Goal: Transaction & Acquisition: Purchase product/service

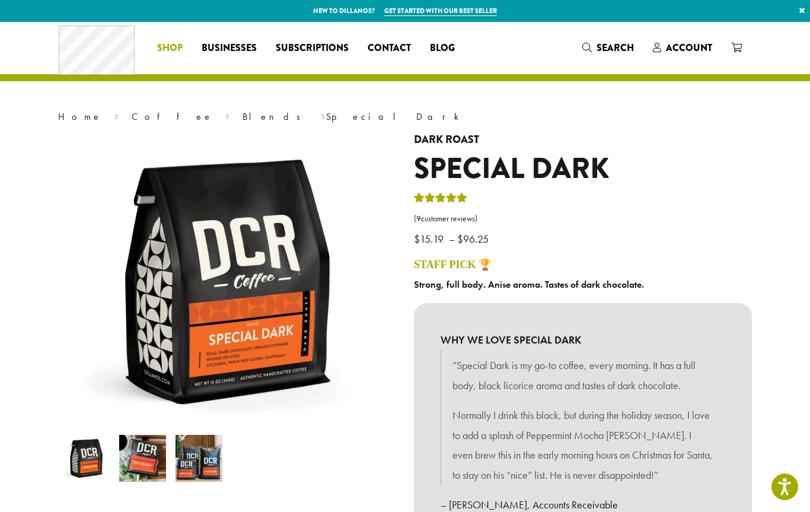
click at [161, 55] on span "Shop" at bounding box center [169, 48] width 25 height 15
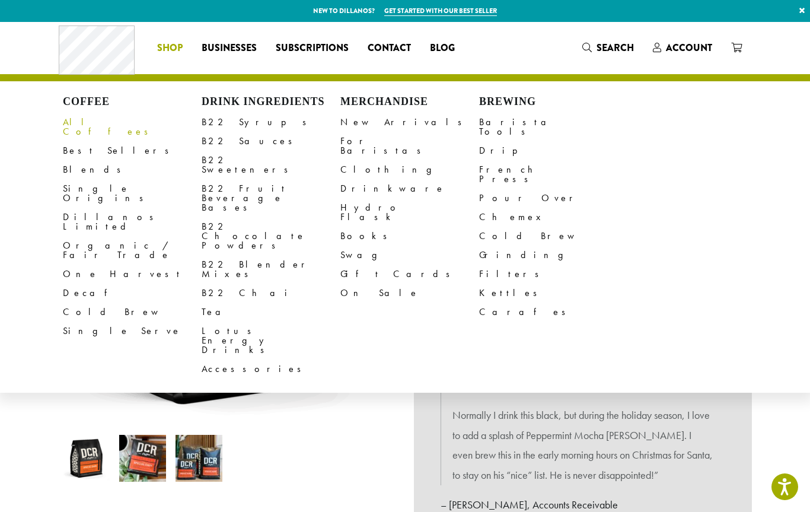
click at [71, 125] on link "All Coffees" at bounding box center [132, 127] width 139 height 28
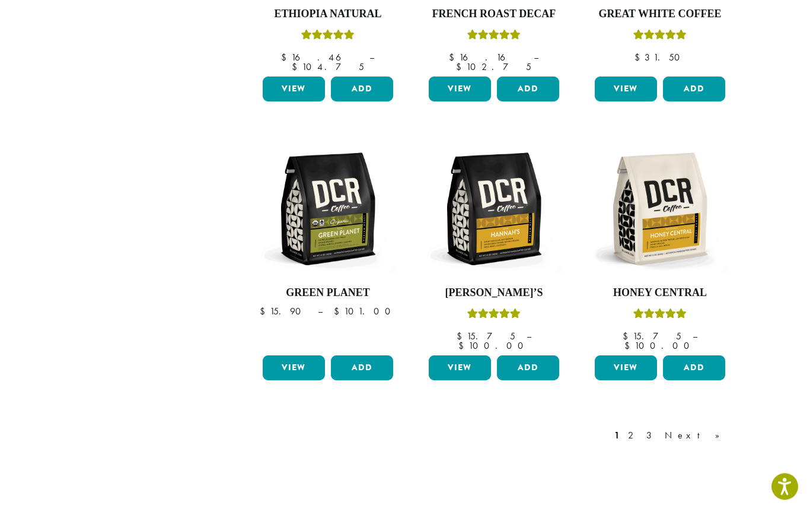
scroll to position [935, 0]
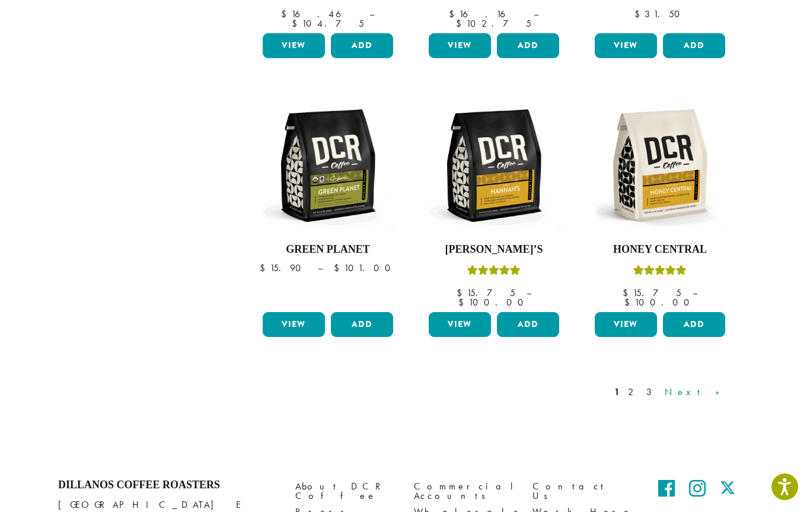
click at [723, 385] on link "Next »" at bounding box center [696, 392] width 68 height 14
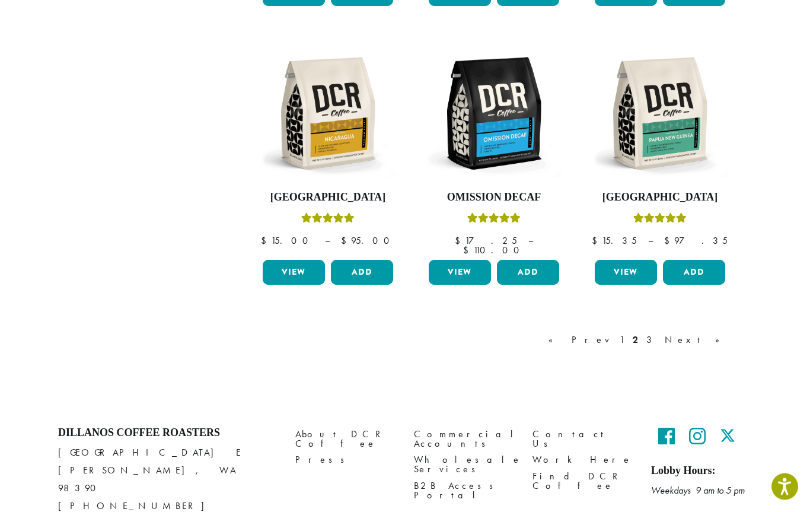
scroll to position [1004, 0]
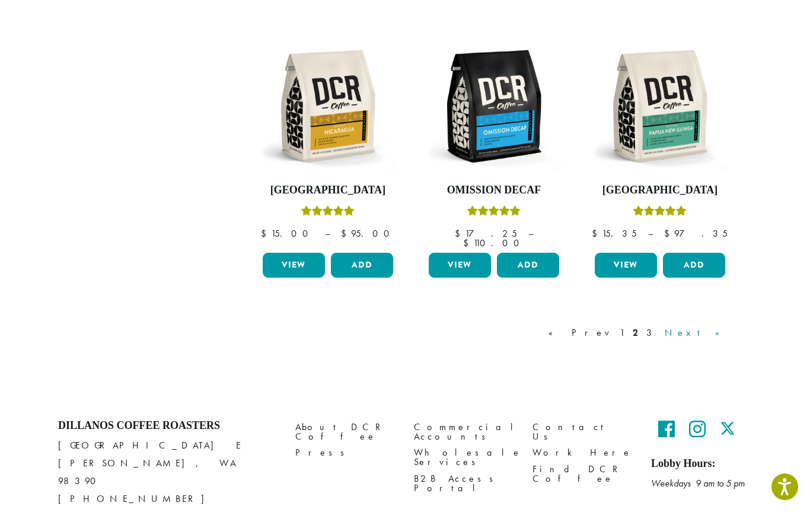
click at [717, 326] on link "Next »" at bounding box center [696, 333] width 68 height 14
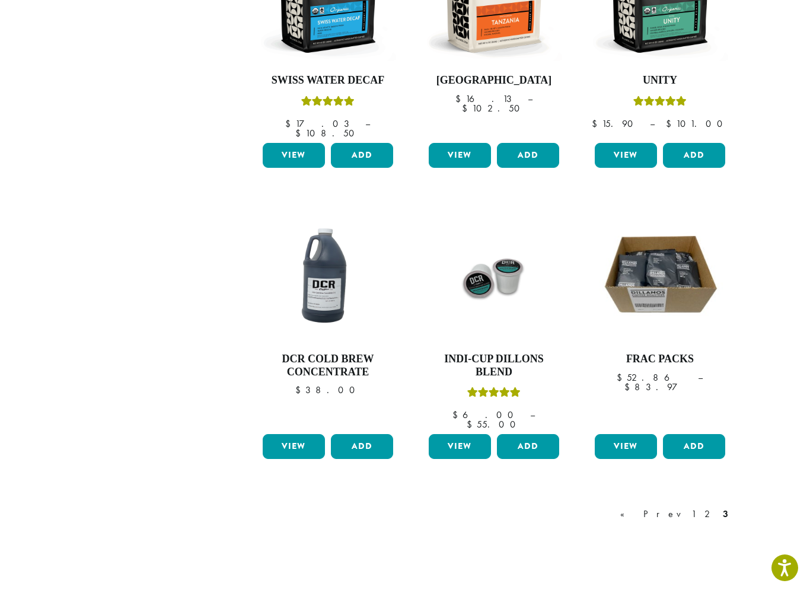
scroll to position [827, 0]
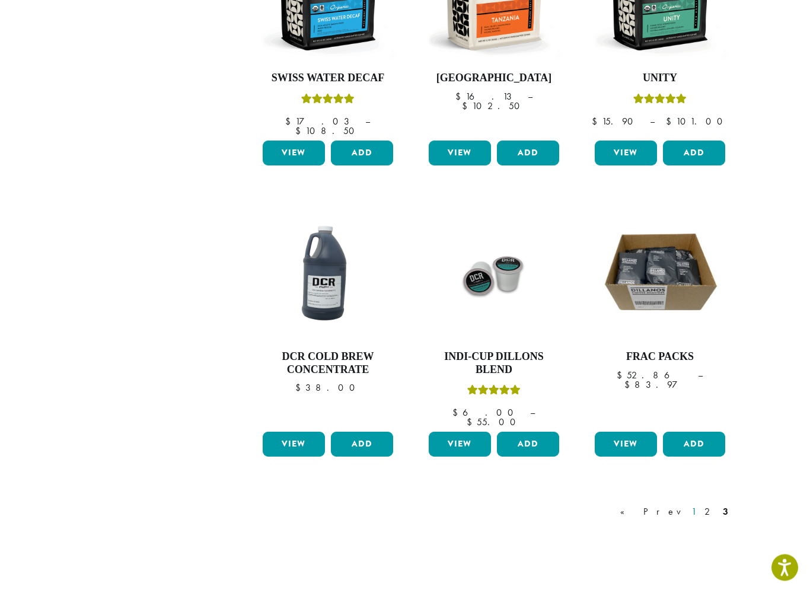
click at [699, 505] on link "1" at bounding box center [693, 512] width 9 height 14
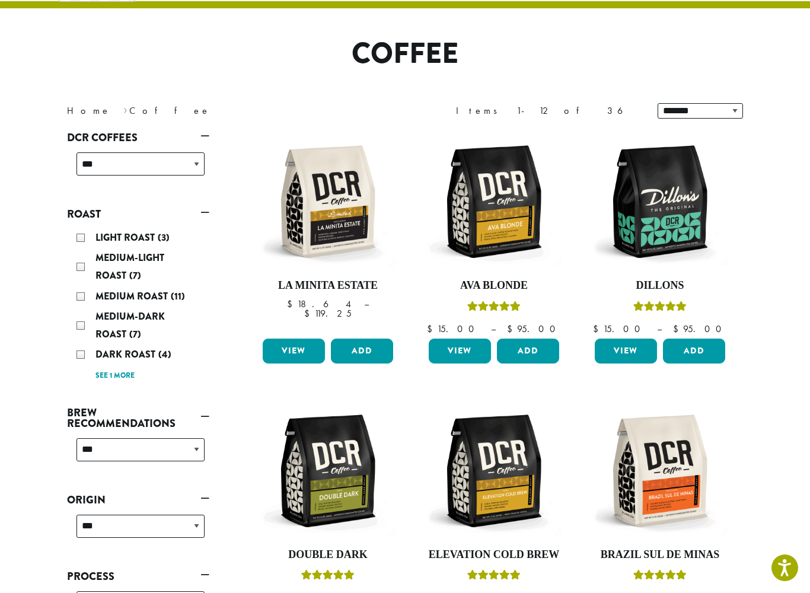
scroll to position [72, 0]
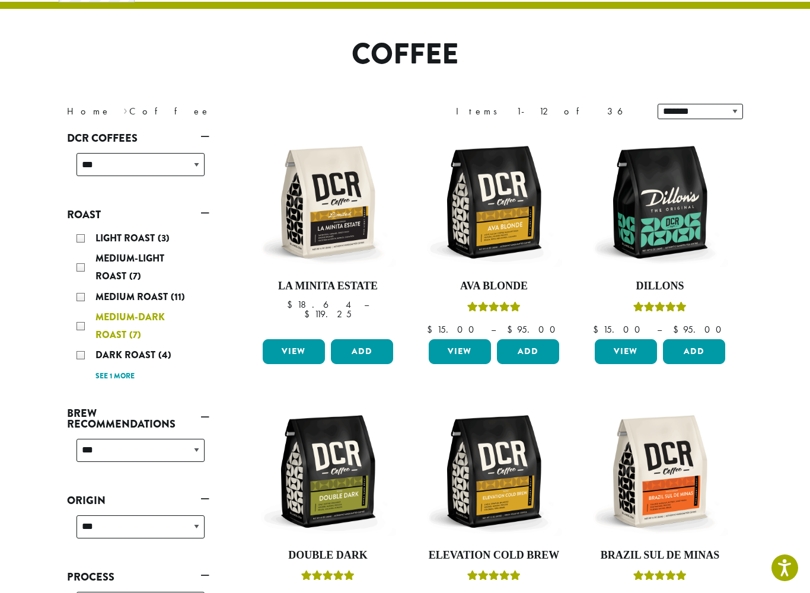
click at [118, 317] on span "Medium-Dark Roast" at bounding box center [129, 325] width 69 height 31
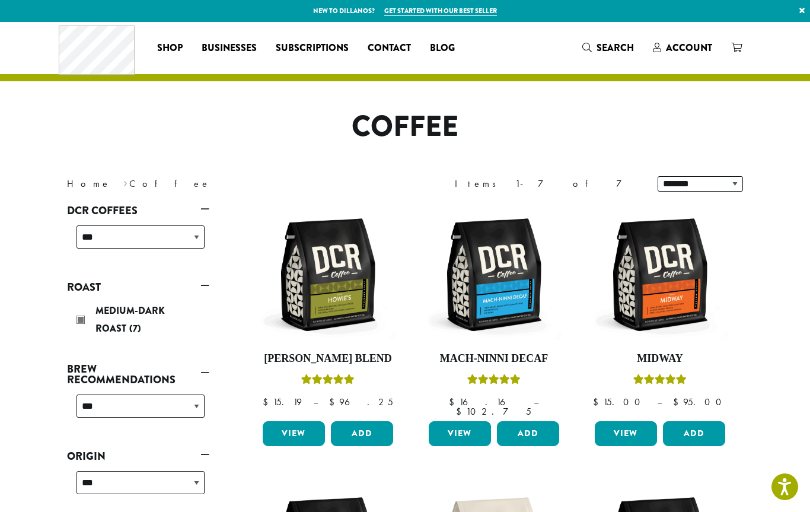
scroll to position [38, 0]
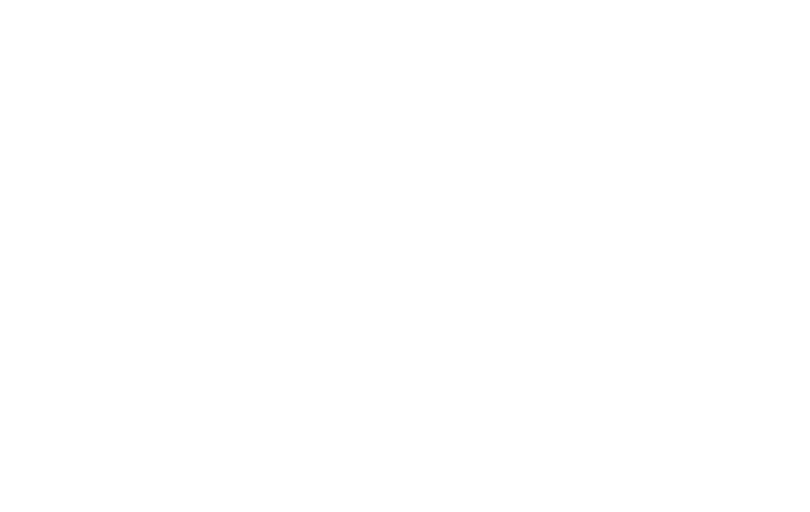
scroll to position [633, 0]
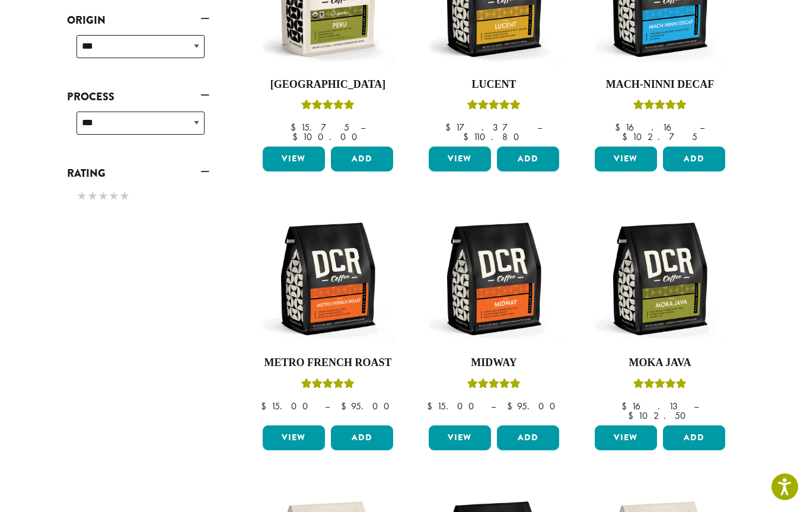
scroll to position [72, 0]
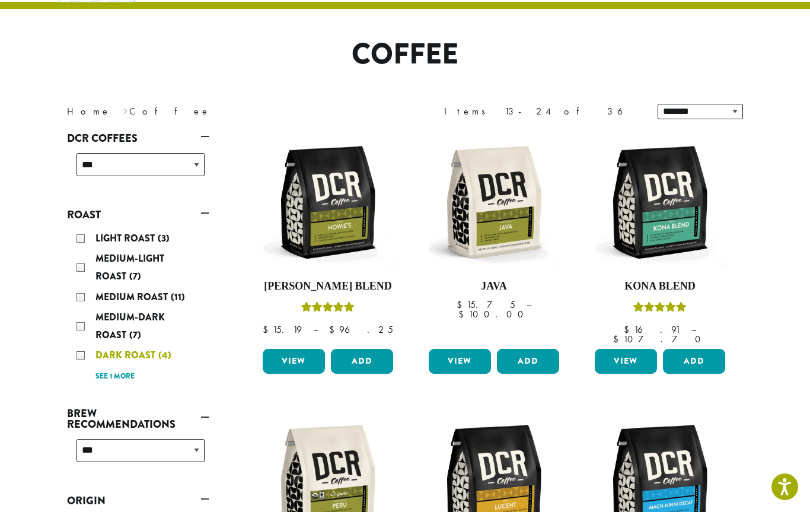
click at [78, 355] on div "Dark Roast (4)" at bounding box center [140, 355] width 128 height 18
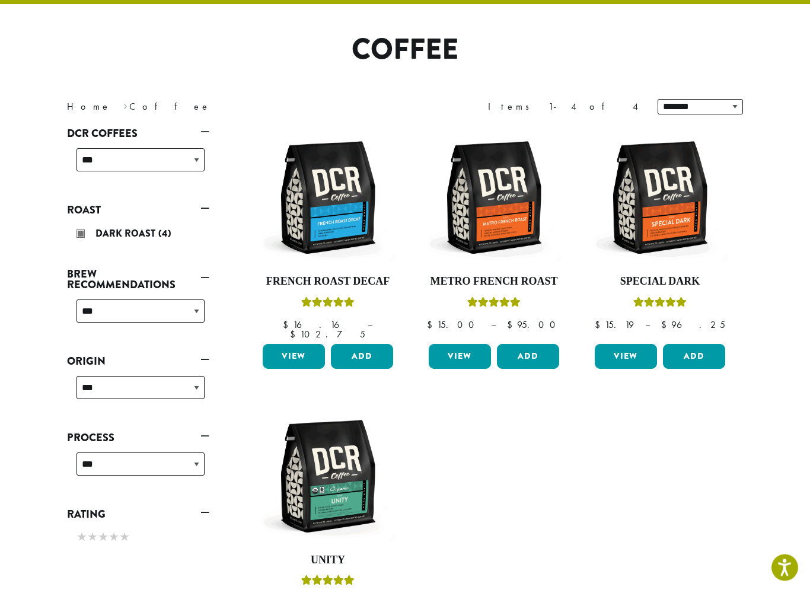
scroll to position [77, 0]
click at [630, 344] on link "View" at bounding box center [626, 356] width 62 height 25
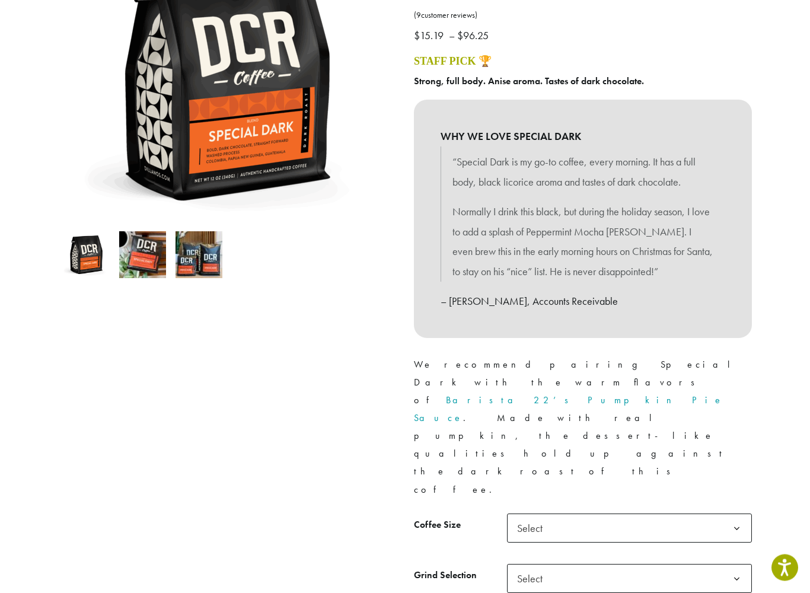
scroll to position [203, 0]
click at [729, 511] on b at bounding box center [736, 528] width 29 height 29
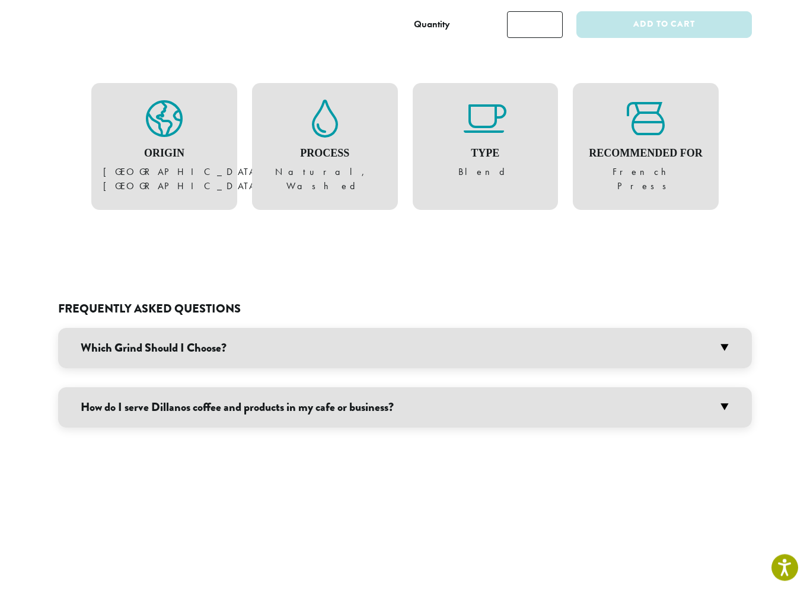
scroll to position [818, 0]
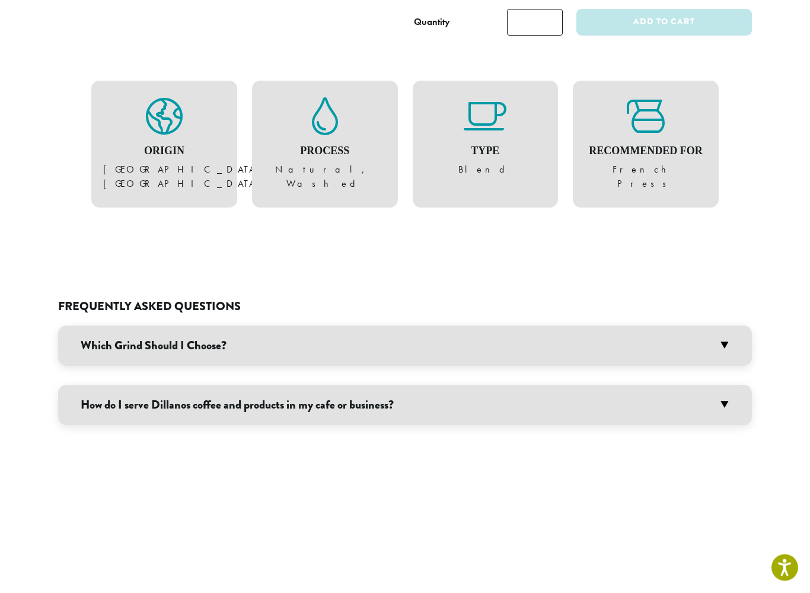
click at [721, 326] on h3 "Which Grind Should I Choose?" at bounding box center [405, 346] width 694 height 40
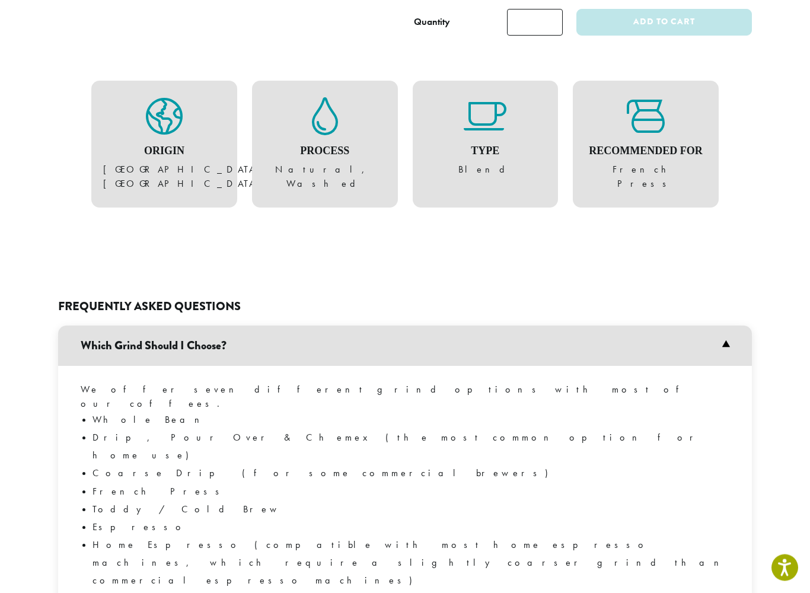
scroll to position [818, 0]
click at [112, 483] on li "French Press" at bounding box center [411, 492] width 637 height 18
click at [110, 483] on li "French Press" at bounding box center [411, 492] width 637 height 18
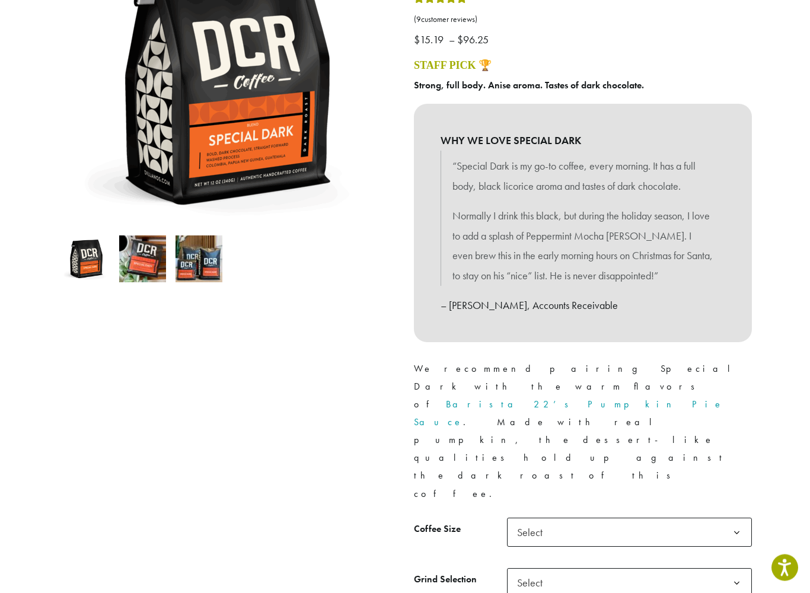
scroll to position [199, 0]
click at [739, 511] on b at bounding box center [736, 532] width 29 height 29
click at [745, 511] on b at bounding box center [736, 532] width 29 height 29
click at [748, 511] on b at bounding box center [736, 583] width 29 height 29
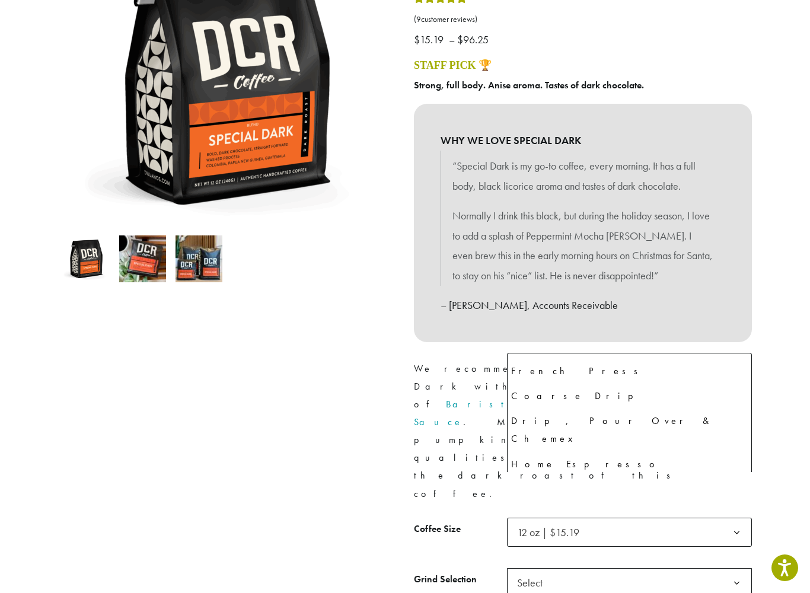
scroll to position [71, 0]
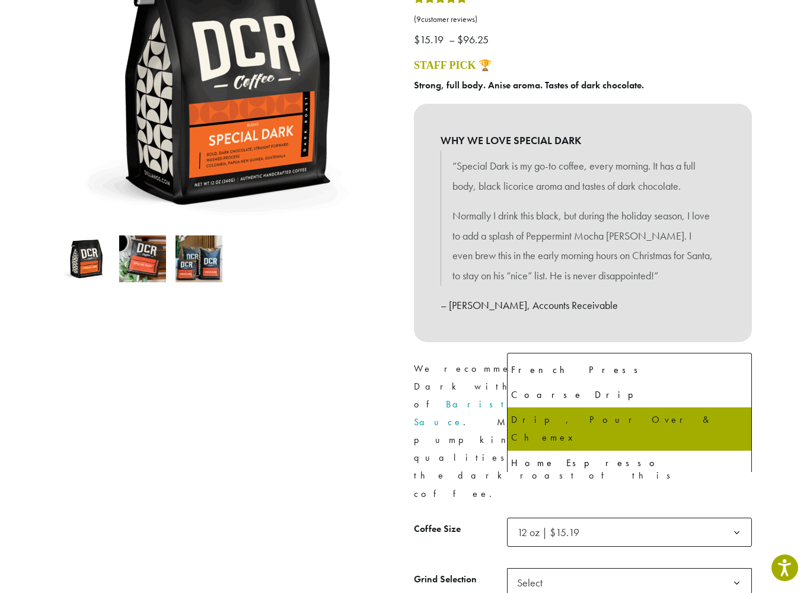
select select "*********"
select select "**********"
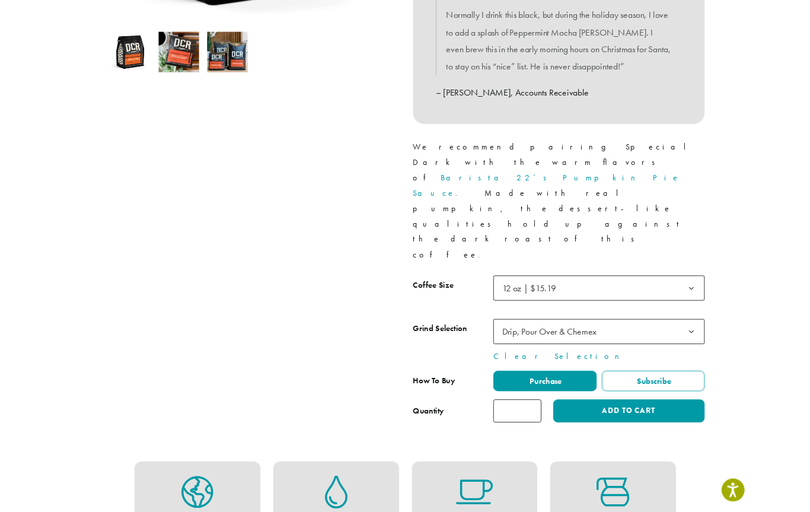
scroll to position [397, 0]
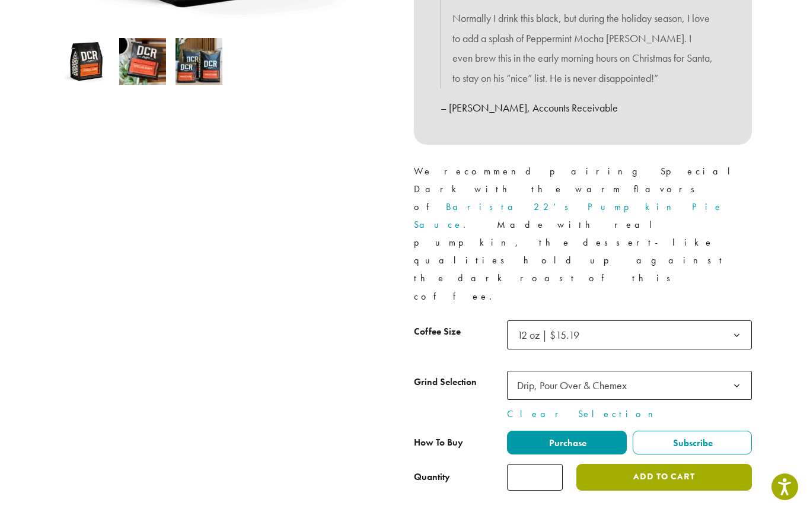
click at [687, 464] on button "Add to cart" at bounding box center [664, 477] width 176 height 27
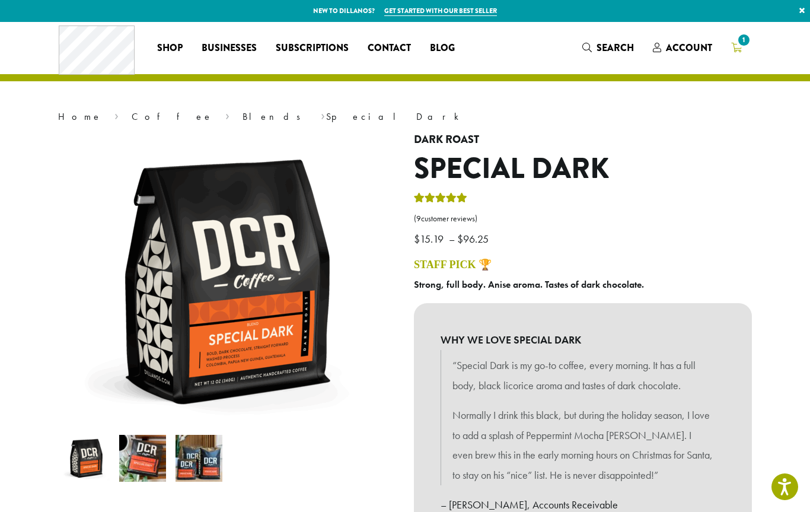
click at [744, 44] on span "1" at bounding box center [744, 40] width 16 height 16
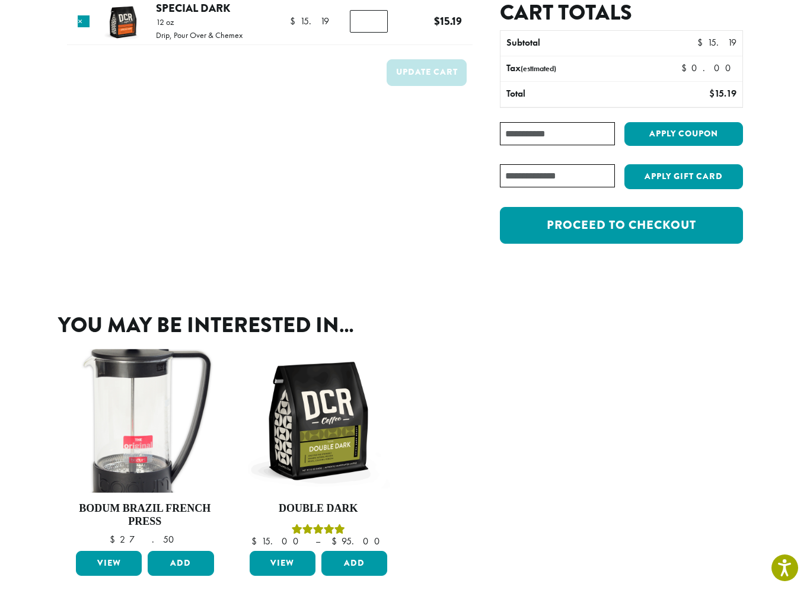
scroll to position [109, 0]
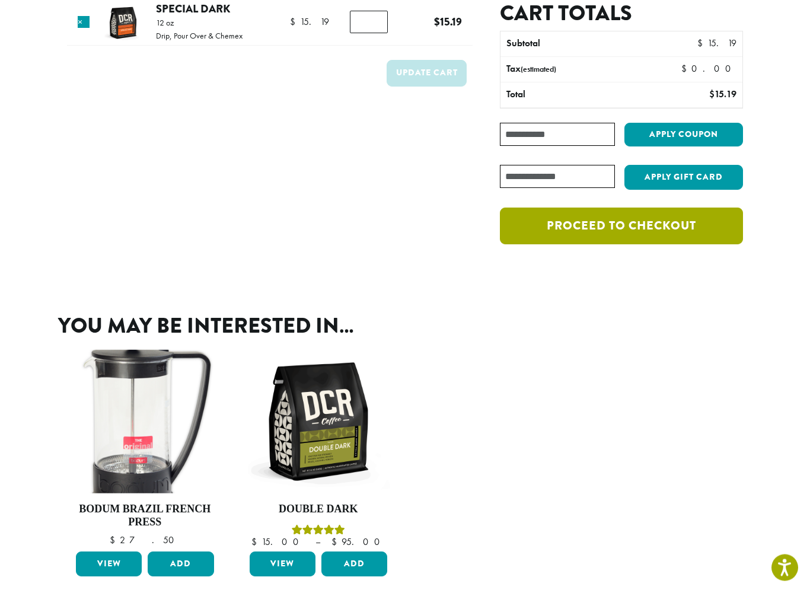
click at [678, 225] on link "Proceed to checkout" at bounding box center [621, 226] width 243 height 37
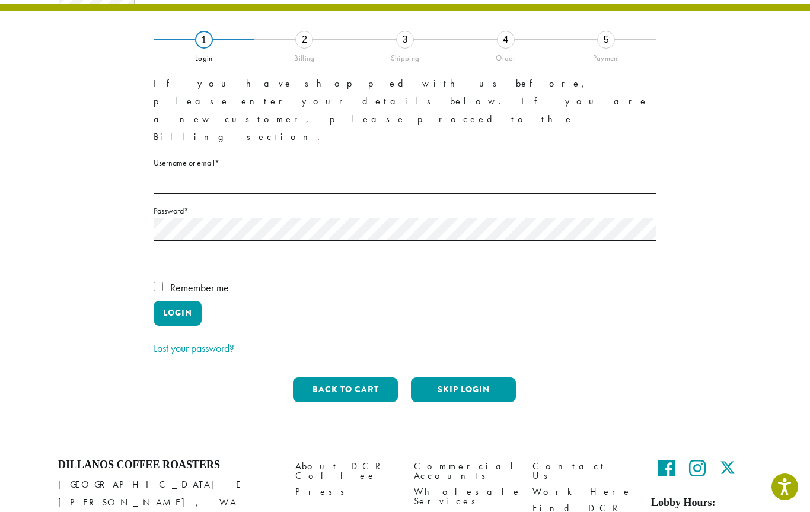
scroll to position [97, 0]
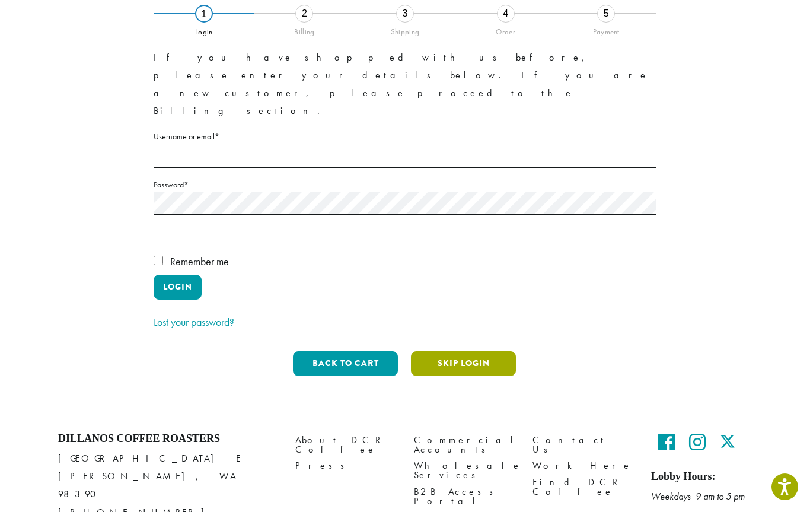
click at [490, 351] on button "Skip Login" at bounding box center [463, 363] width 105 height 25
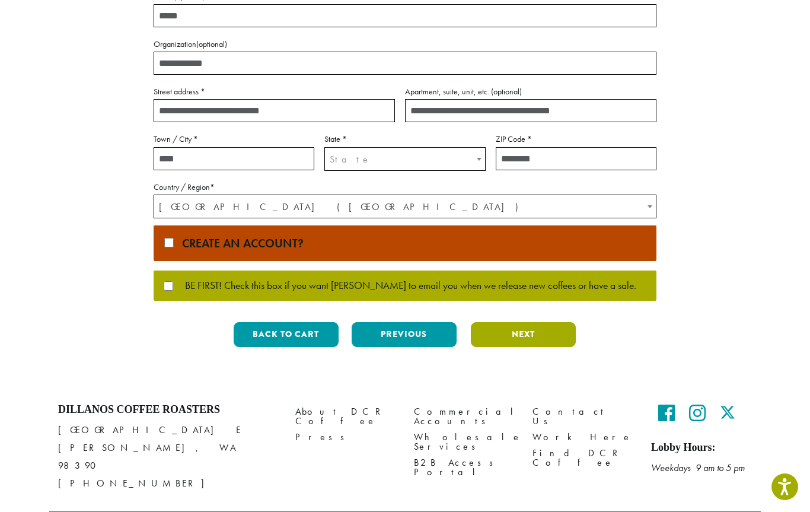
click at [532, 333] on button "Next" at bounding box center [523, 334] width 105 height 25
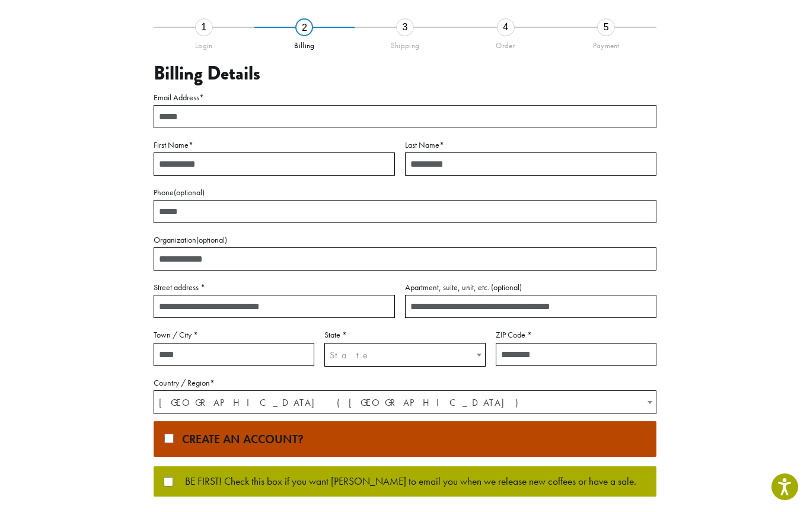
scroll to position [0, 0]
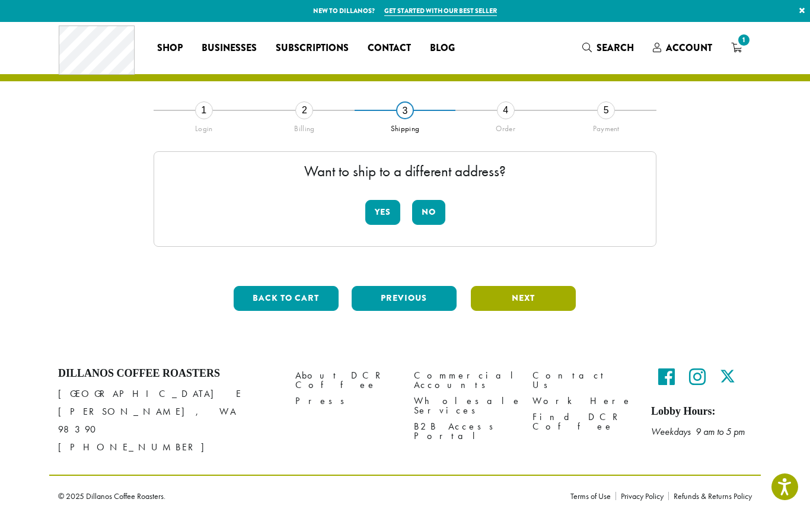
click at [529, 305] on button "Next" at bounding box center [523, 298] width 105 height 25
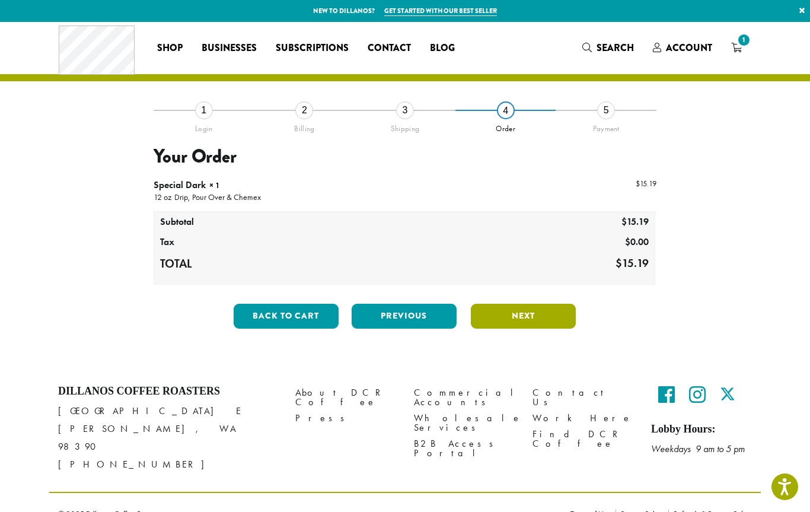
click at [534, 320] on button "Next" at bounding box center [523, 316] width 105 height 25
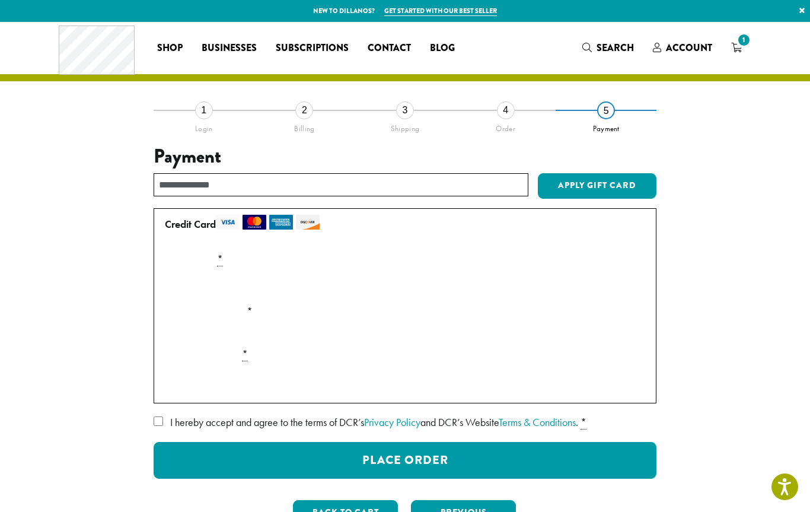
click at [804, 8] on link "×" at bounding box center [802, 10] width 16 height 21
